Goal: Navigation & Orientation: Find specific page/section

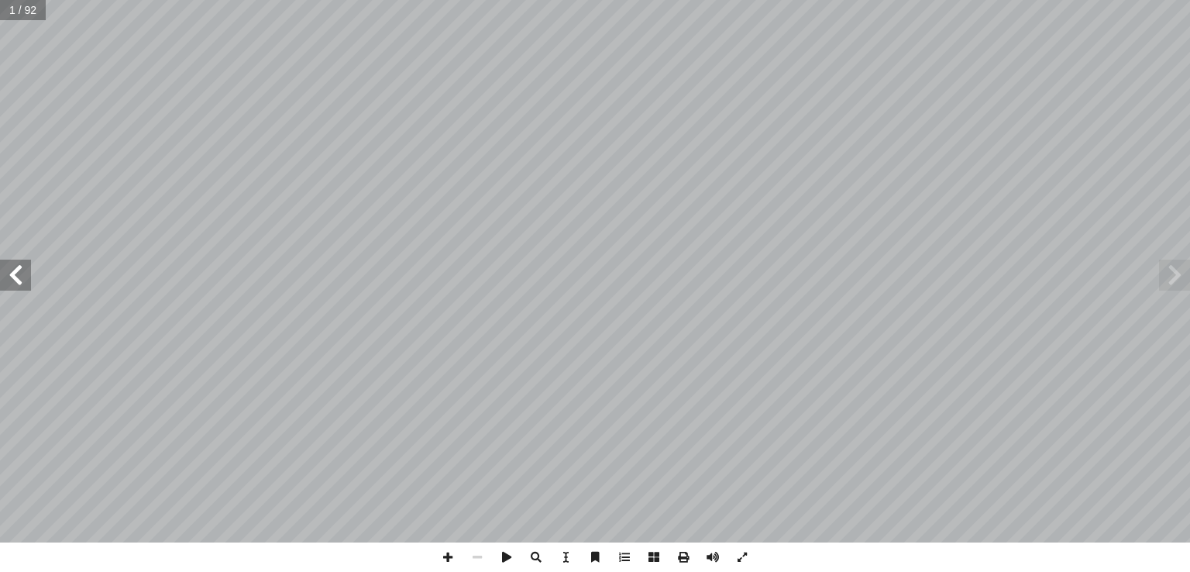
click at [26, 277] on span at bounding box center [15, 275] width 31 height 31
click at [24, 277] on span at bounding box center [15, 275] width 31 height 31
click at [443, 554] on span at bounding box center [447, 556] width 29 height 29
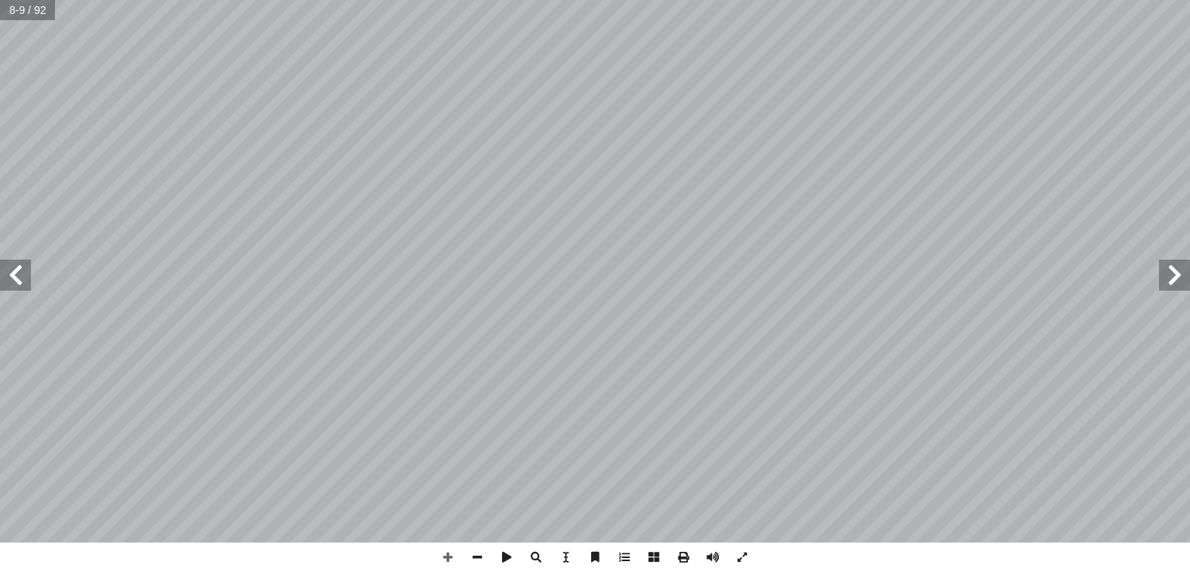
click at [12, 280] on span at bounding box center [15, 275] width 31 height 31
click at [1183, 270] on span at bounding box center [1174, 275] width 31 height 31
click at [438, 561] on span at bounding box center [447, 556] width 29 height 29
click at [442, 563] on span at bounding box center [447, 556] width 29 height 29
click at [23, 277] on span at bounding box center [15, 275] width 31 height 31
